Goal: Information Seeking & Learning: Learn about a topic

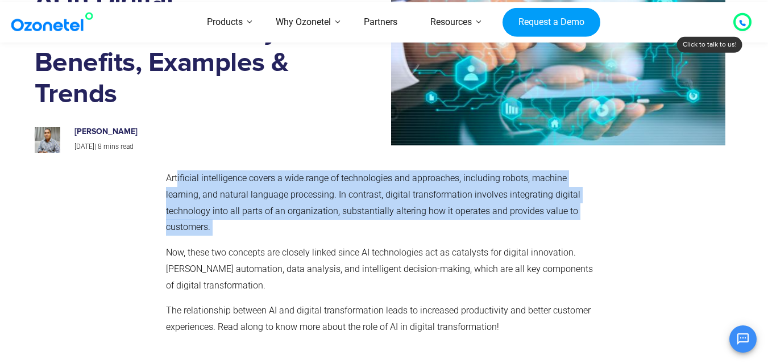
drag, startPoint x: 179, startPoint y: 178, endPoint x: 389, endPoint y: 225, distance: 215.6
click at [389, 225] on p "Artificial intelligence covers a wide range of technologies and approaches, inc…" at bounding box center [382, 203] width 432 height 65
drag, startPoint x: 157, startPoint y: 177, endPoint x: 213, endPoint y: 233, distance: 78.8
click at [213, 233] on div "Artificial intelligence covers a wide range of technologies and approaches, inc…" at bounding box center [384, 258] width 699 height 186
copy div "Artificial intelligence covers a wide range of technologies and approaches, inc…"
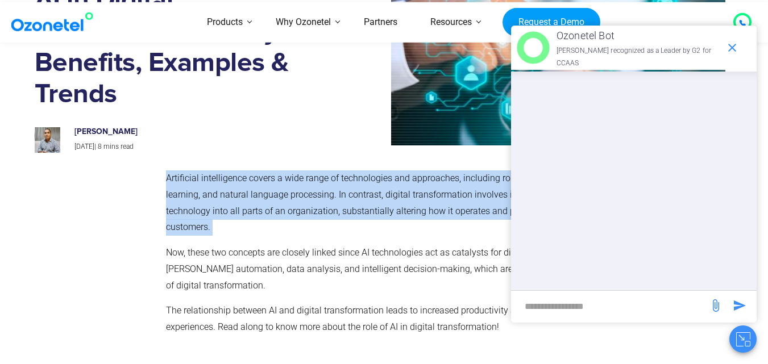
click at [135, 264] on div at bounding box center [98, 258] width 126 height 186
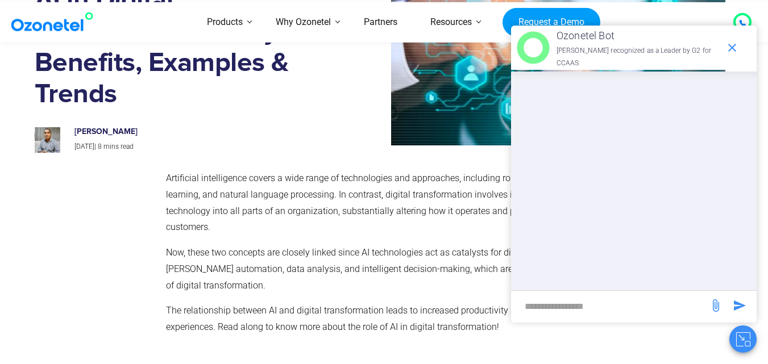
click at [289, 124] on div "[PERSON_NAME] [DATE] | 8 mins read" at bounding box center [180, 135] width 309 height 38
click at [730, 49] on icon "end chat or minimize" at bounding box center [733, 48] width 14 height 14
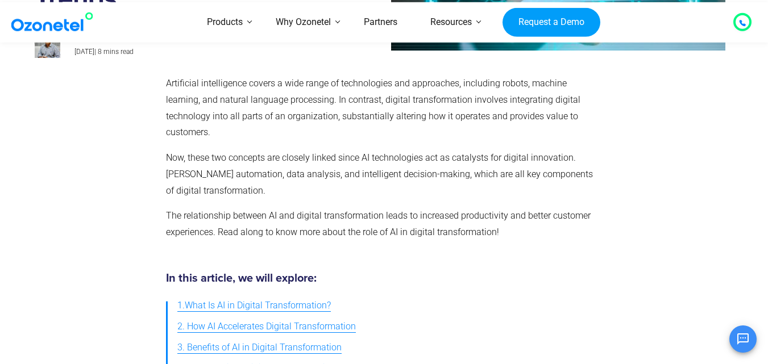
scroll to position [227, 0]
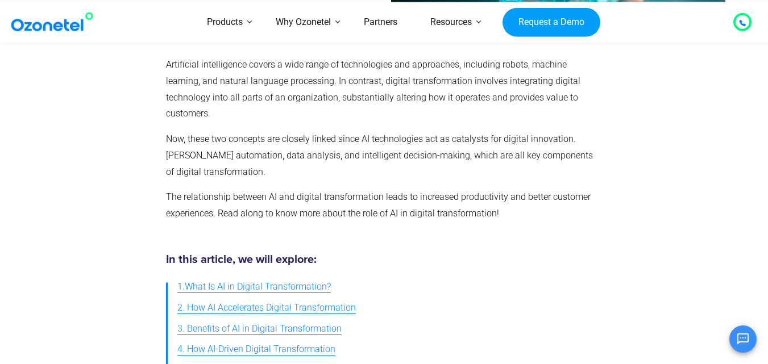
click at [244, 289] on span "1.What Is AI in Digital Transformation?" at bounding box center [254, 287] width 154 height 16
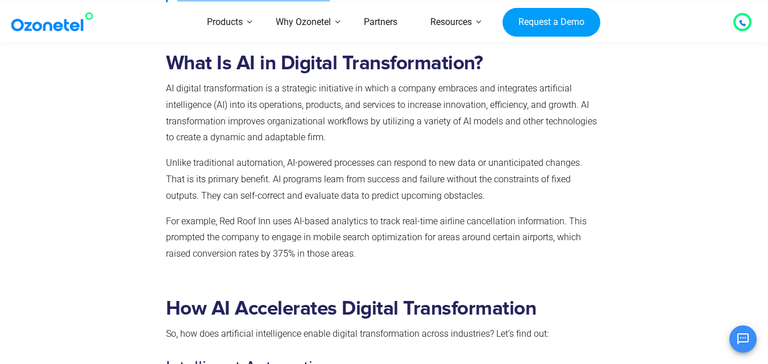
scroll to position [604, 0]
